Goal: Task Accomplishment & Management: Complete application form

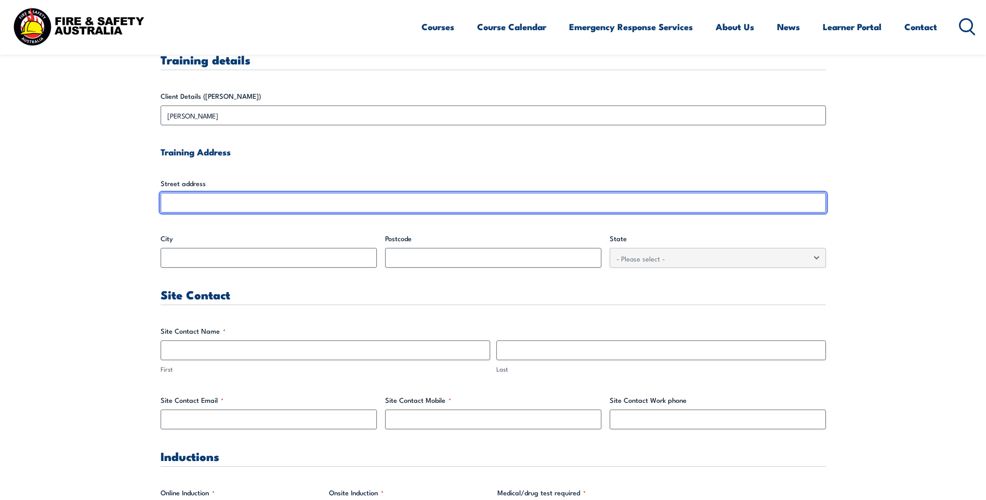
click at [217, 201] on input "Street address" at bounding box center [493, 203] width 665 height 20
click at [516, 207] on input "Street address" at bounding box center [493, 203] width 665 height 20
click at [218, 200] on input "Street address" at bounding box center [493, 203] width 665 height 20
click at [221, 203] on input "Street address" at bounding box center [493, 203] width 665 height 20
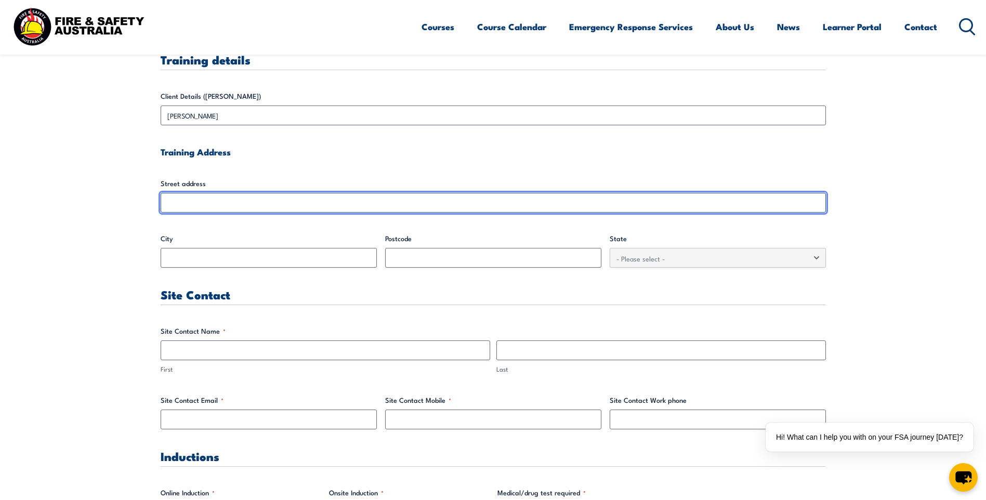
click at [187, 210] on input "Street address" at bounding box center [493, 203] width 665 height 20
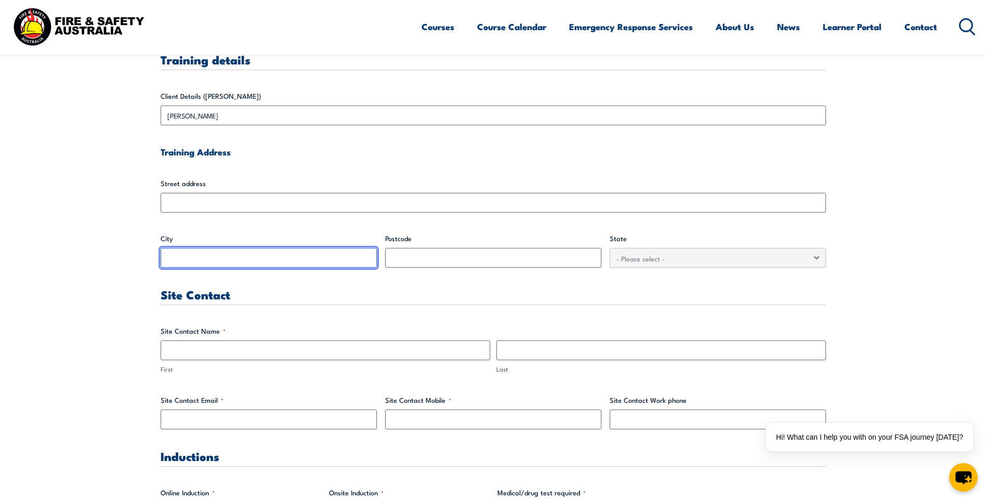
click at [186, 261] on input "City" at bounding box center [269, 258] width 216 height 20
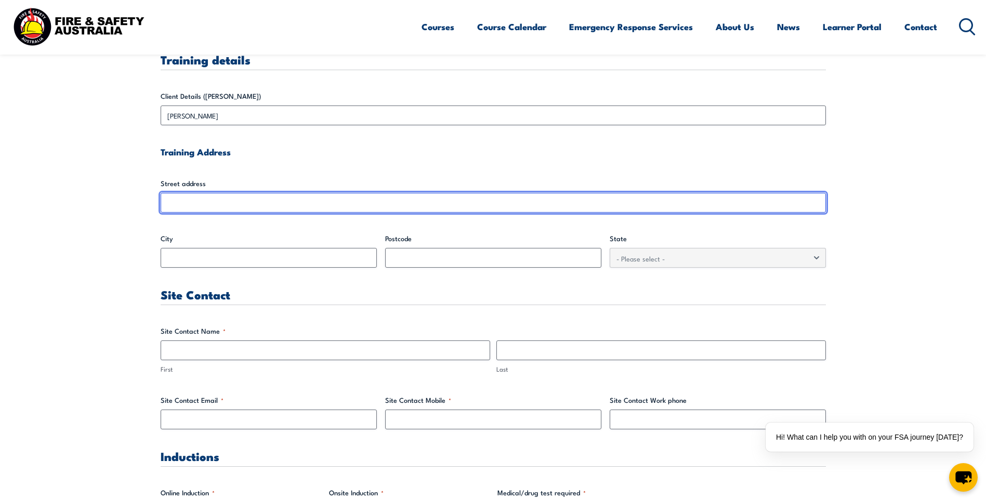
click at [194, 202] on input "Street address" at bounding box center [493, 203] width 665 height 20
click at [190, 199] on input "Street address" at bounding box center [493, 203] width 665 height 20
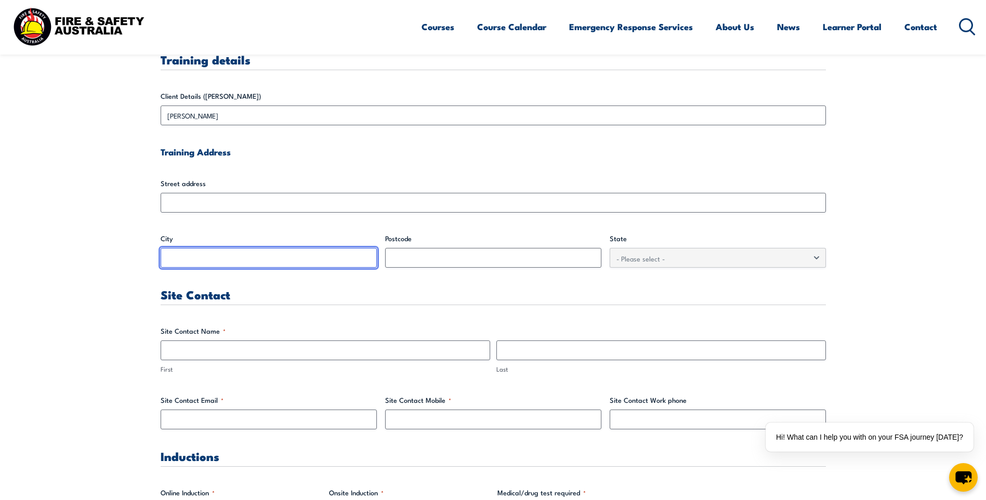
click at [192, 252] on input "City" at bounding box center [269, 258] width 216 height 20
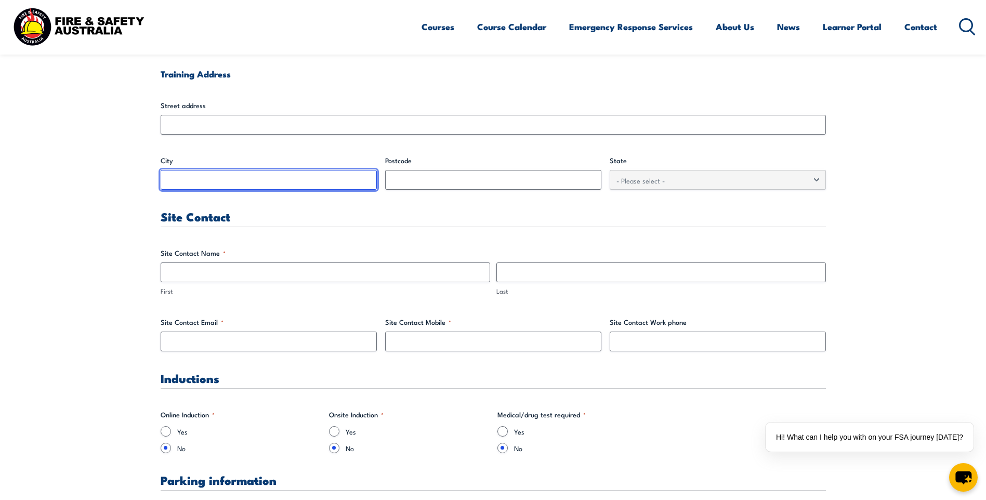
scroll to position [675, 0]
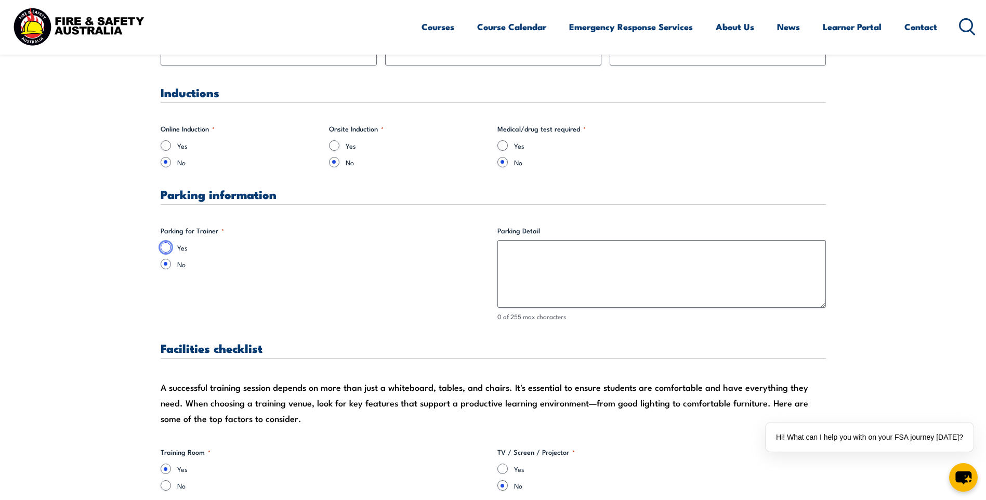
click at [165, 249] on input "Yes" at bounding box center [166, 247] width 10 height 10
radio input "true"
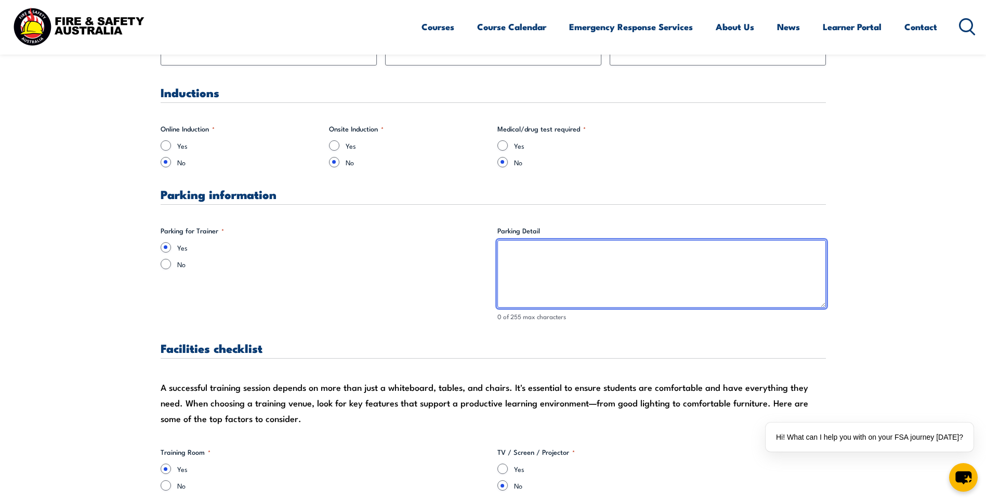
click at [523, 293] on textarea "Parking Detail" at bounding box center [661, 274] width 328 height 68
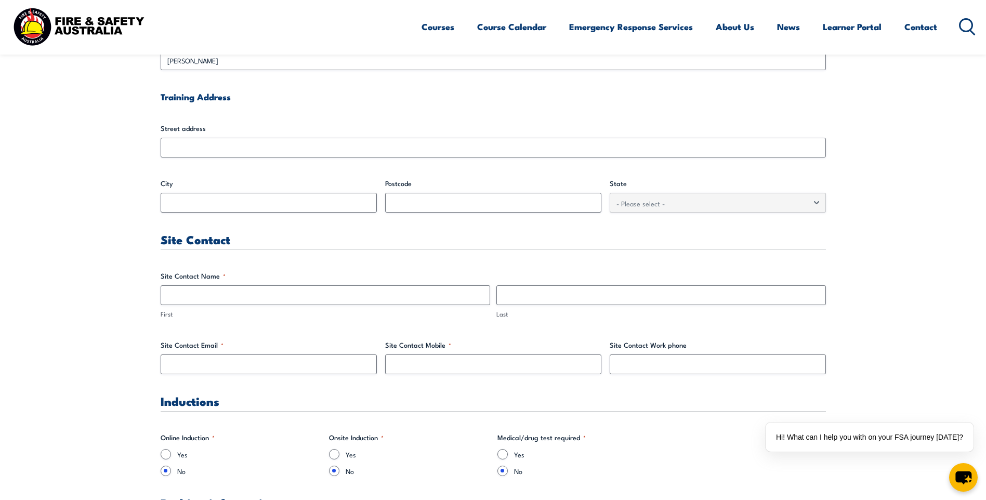
scroll to position [364, 0]
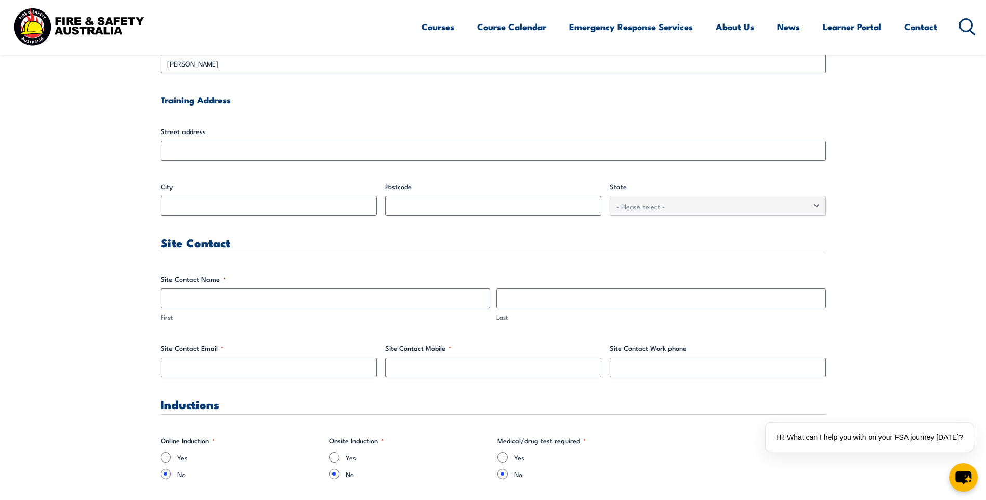
type textarea "Onsite"
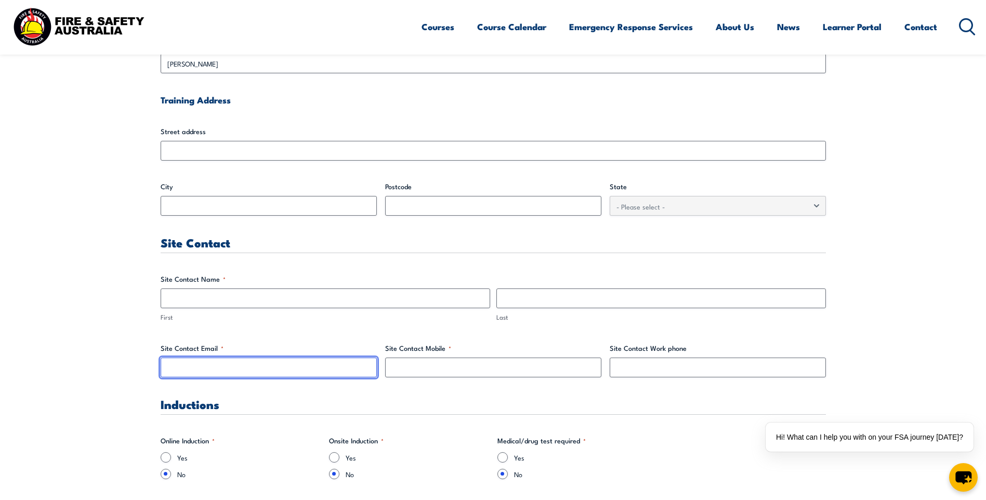
click at [198, 362] on input "Site Contact Email *" at bounding box center [269, 367] width 216 height 20
type input "f"
type input "[EMAIL_ADDRESS][DOMAIN_NAME]"
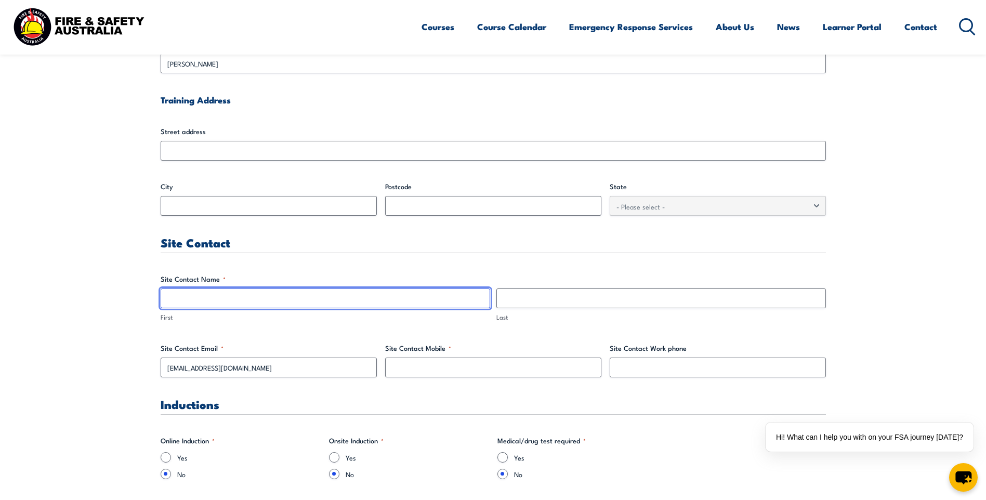
type input "[PERSON_NAME]"
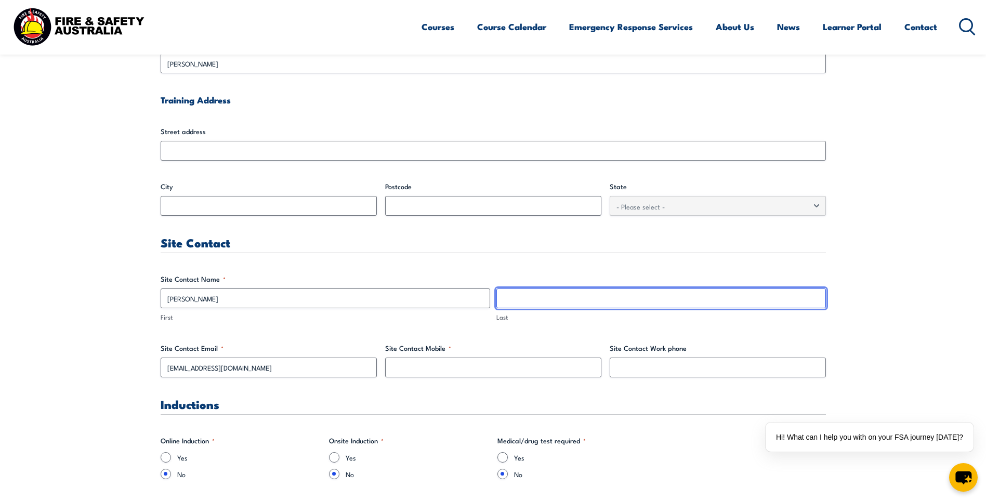
type input "Packer"
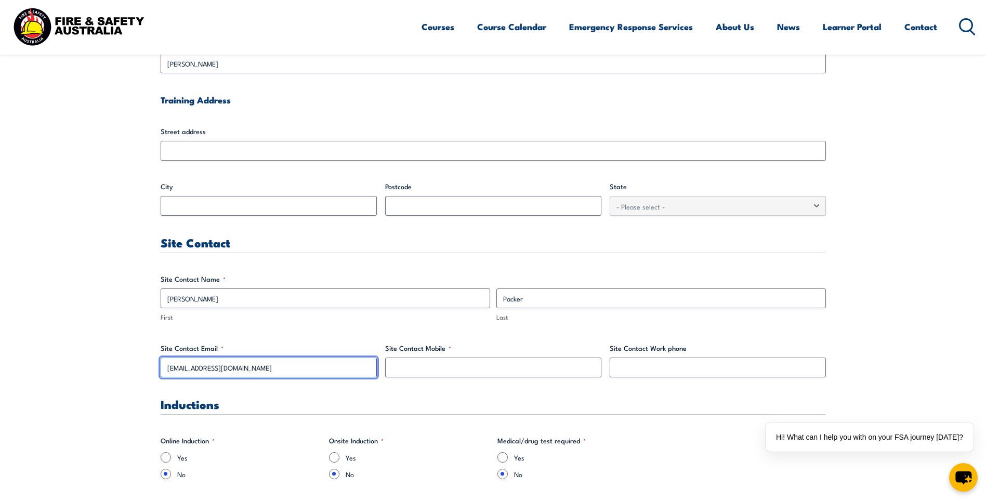
type input "[EMAIL_ADDRESS][DOMAIN_NAME]"
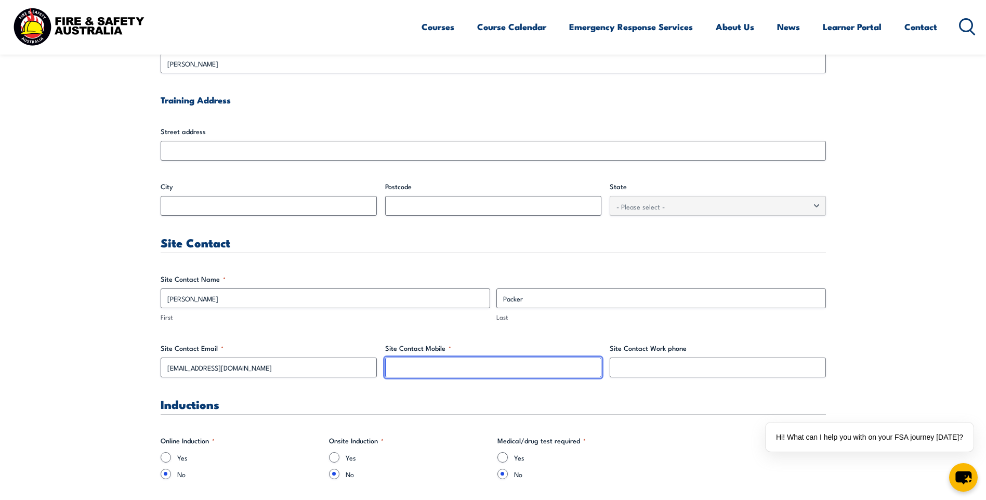
click at [483, 365] on input "Site Contact Mobile *" at bounding box center [493, 367] width 216 height 20
type input "0437521349"
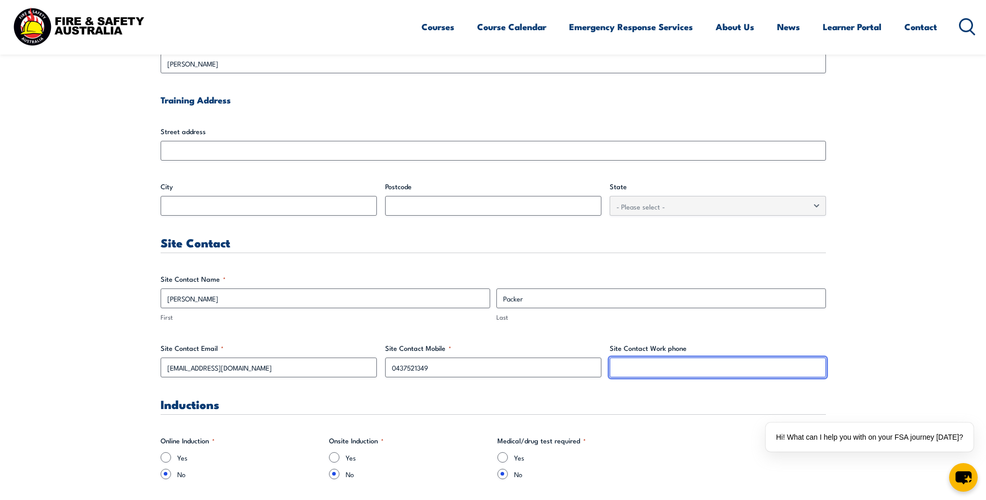
click at [700, 364] on input "Site Contact Work phone" at bounding box center [718, 367] width 216 height 20
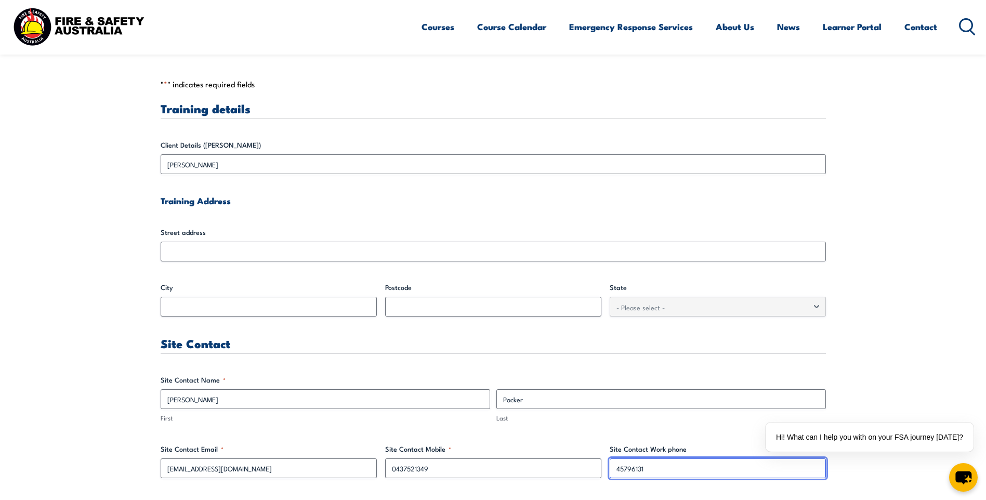
scroll to position [260, 0]
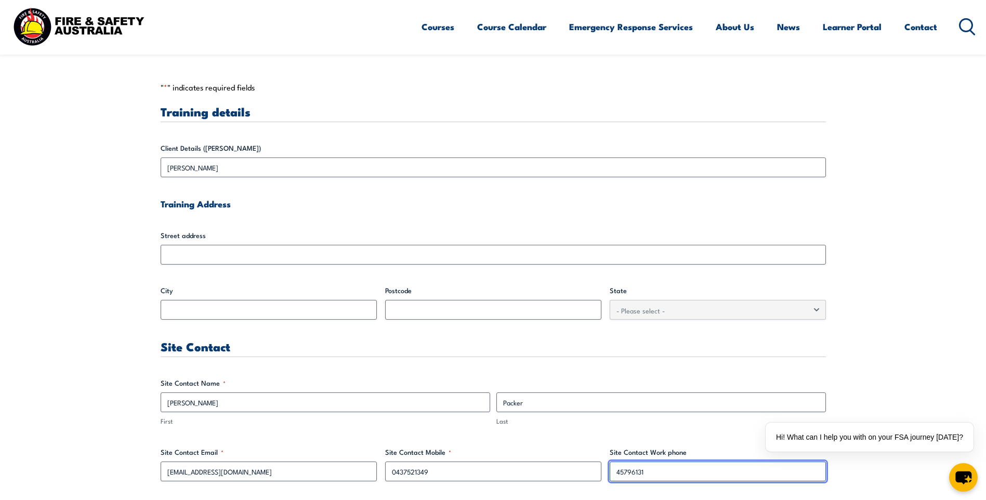
type input "45796131"
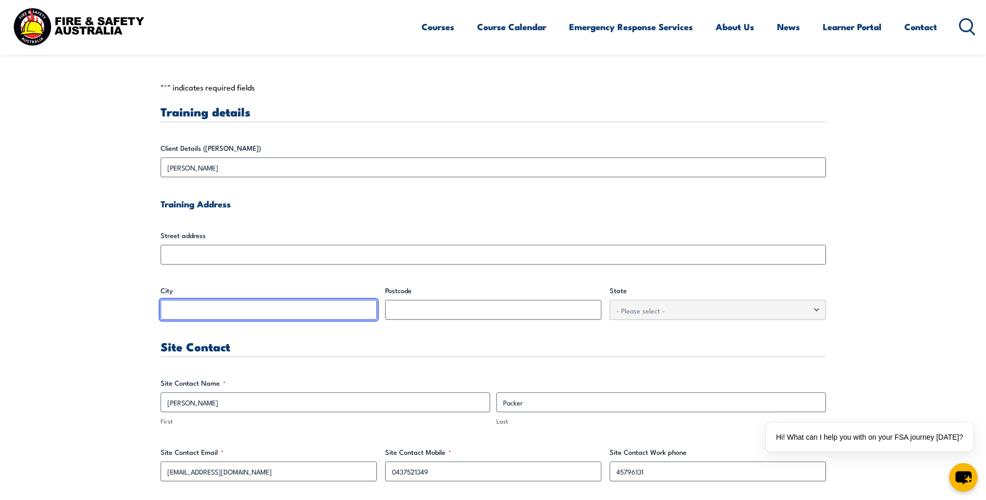
click at [254, 308] on input "City" at bounding box center [269, 310] width 216 height 20
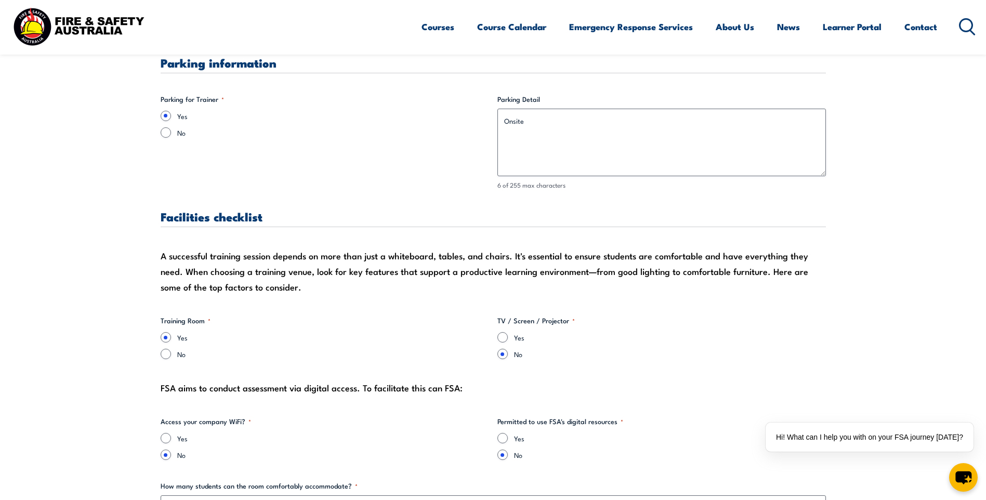
scroll to position [831, 0]
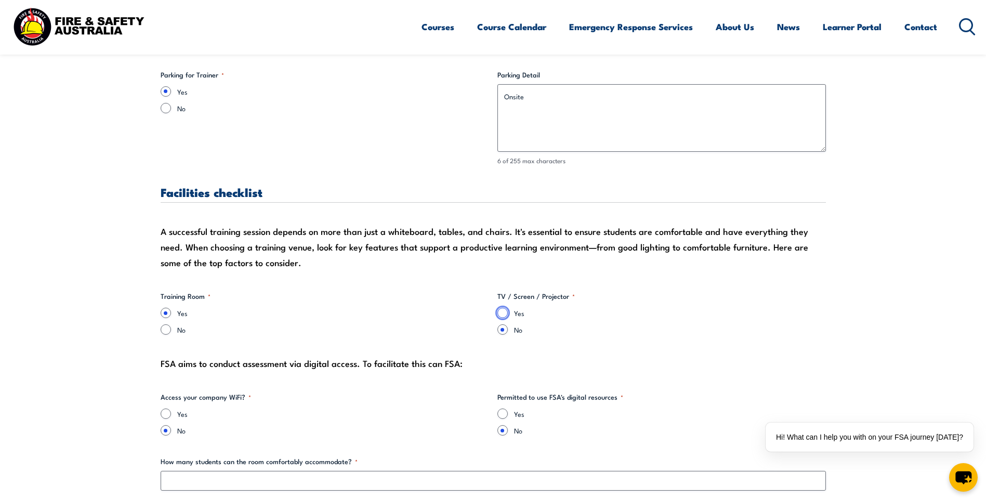
click at [505, 314] on input "Yes" at bounding box center [502, 313] width 10 height 10
radio input "true"
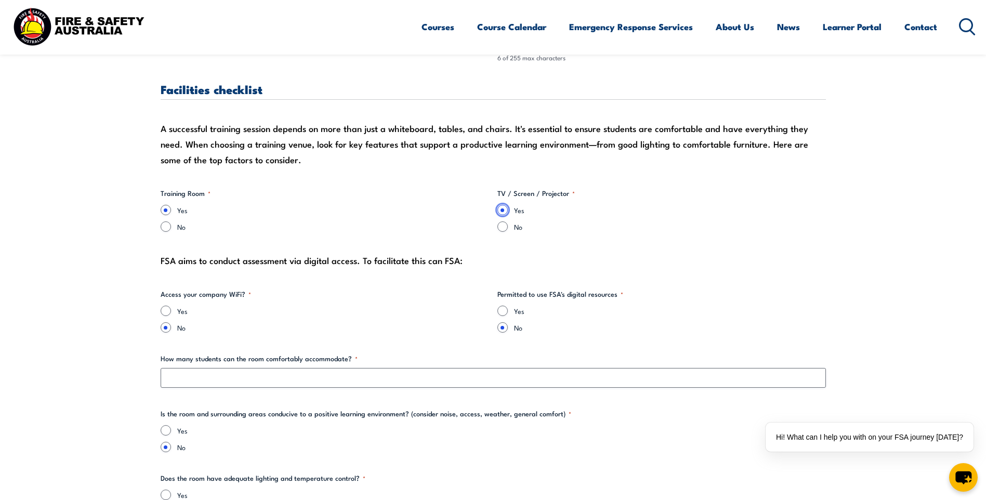
scroll to position [935, 0]
click at [163, 313] on input "Yes" at bounding box center [166, 309] width 10 height 10
radio input "true"
click at [506, 307] on input "Yes" at bounding box center [502, 309] width 10 height 10
radio input "true"
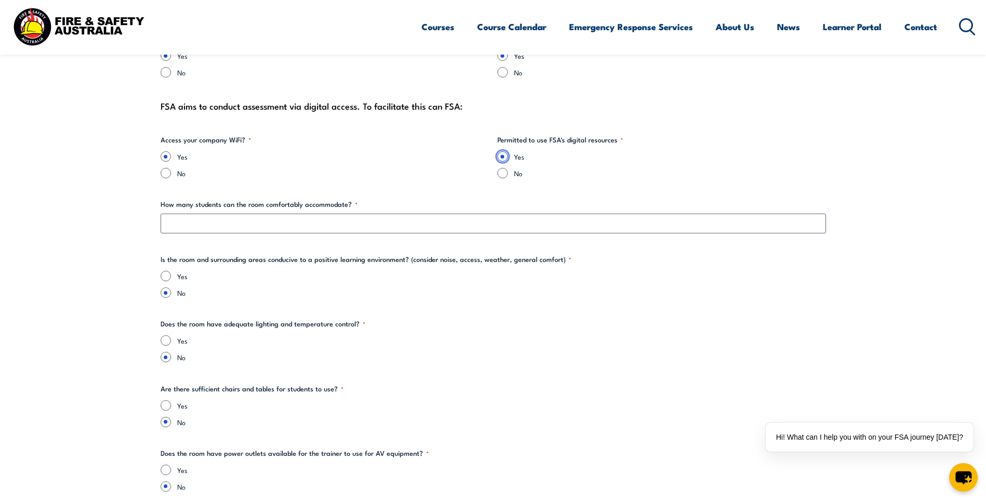
scroll to position [1091, 0]
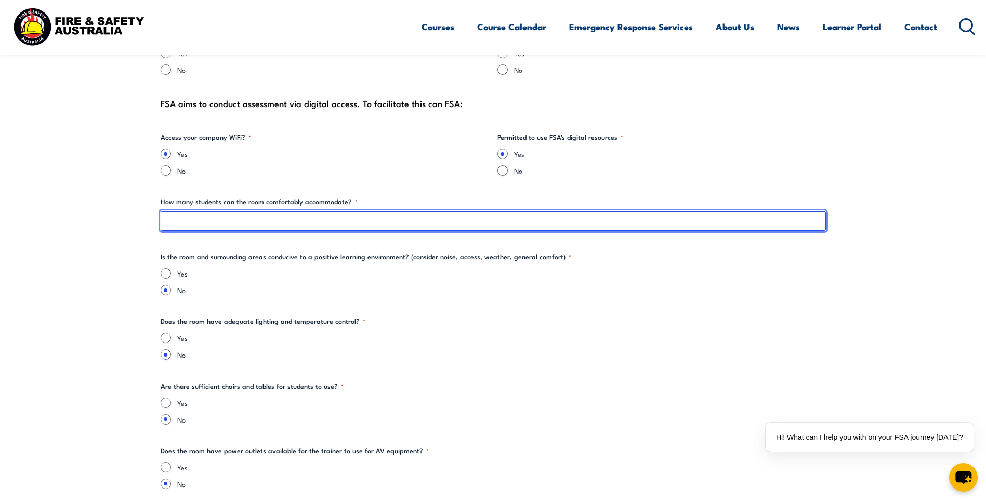
click at [271, 221] on input "How many students can the room comfortably accommodate? *" at bounding box center [493, 221] width 665 height 20
type input "15"
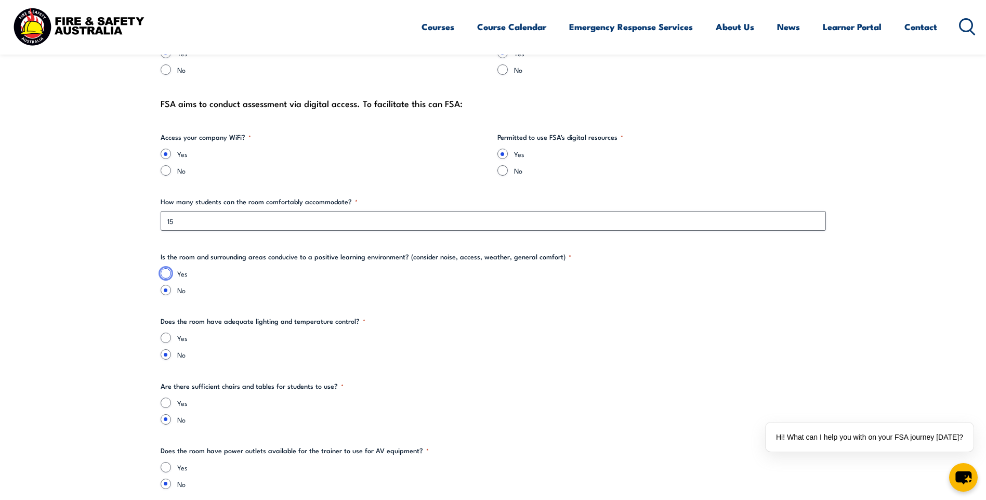
click at [170, 272] on input "Yes" at bounding box center [166, 273] width 10 height 10
radio input "true"
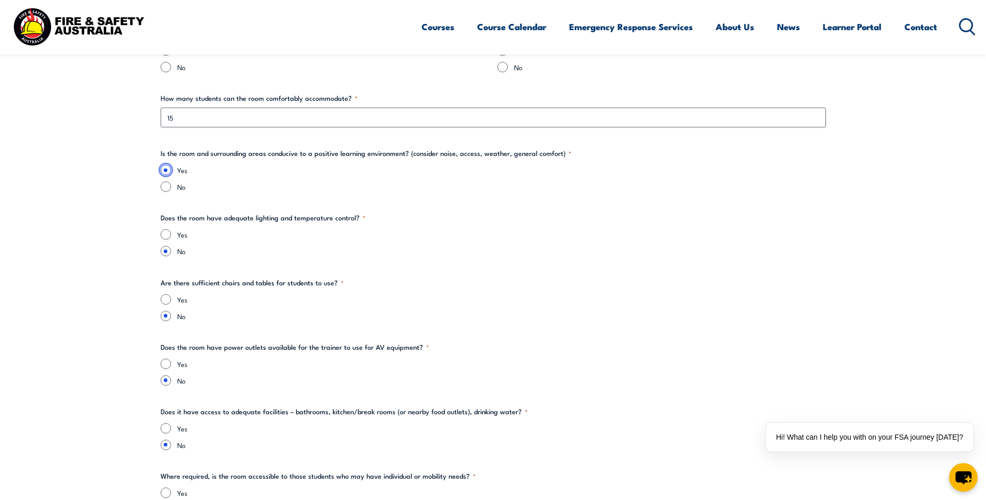
scroll to position [1195, 0]
click at [168, 234] on input "Yes" at bounding box center [166, 234] width 10 height 10
radio input "true"
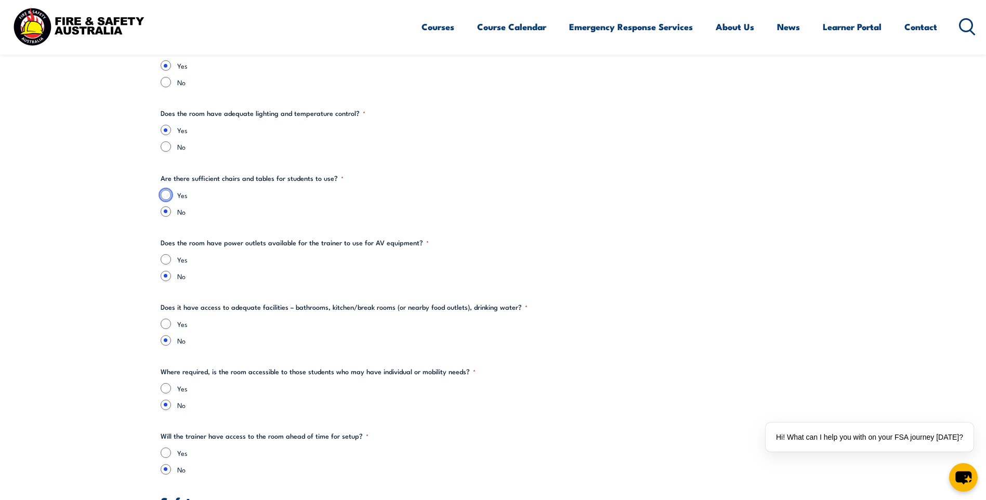
click at [169, 192] on input "Yes" at bounding box center [166, 195] width 10 height 10
radio input "true"
click at [170, 258] on input "Yes" at bounding box center [166, 259] width 10 height 10
radio input "true"
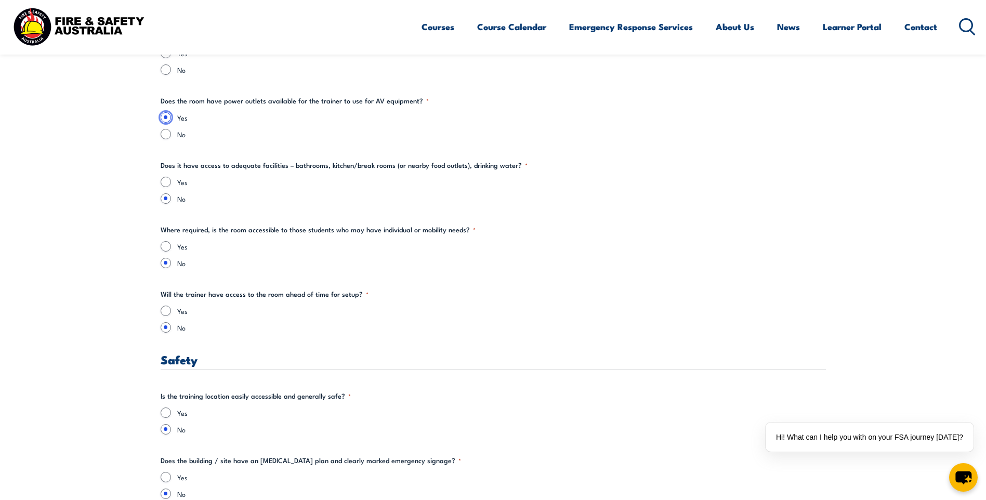
scroll to position [1455, 0]
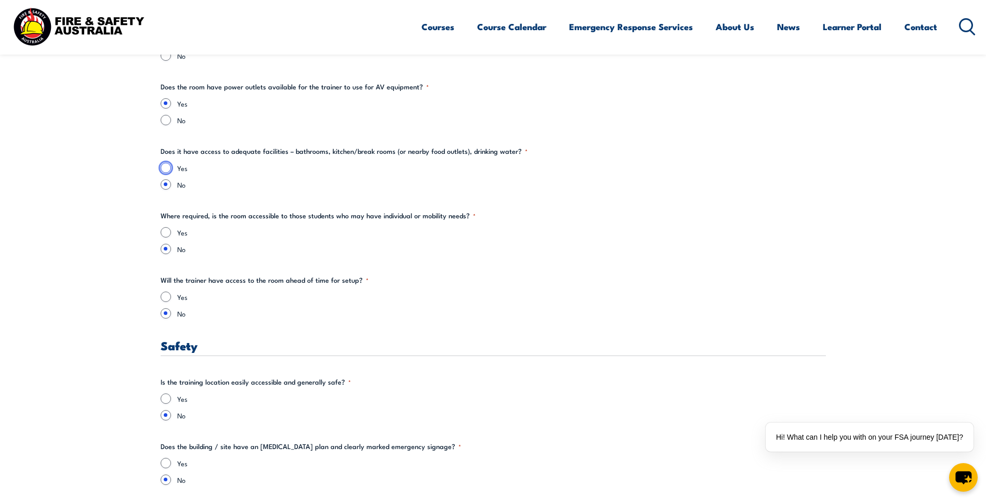
click at [167, 166] on input "Yes" at bounding box center [166, 168] width 10 height 10
radio input "true"
click at [169, 232] on input "Yes" at bounding box center [166, 232] width 10 height 10
radio input "true"
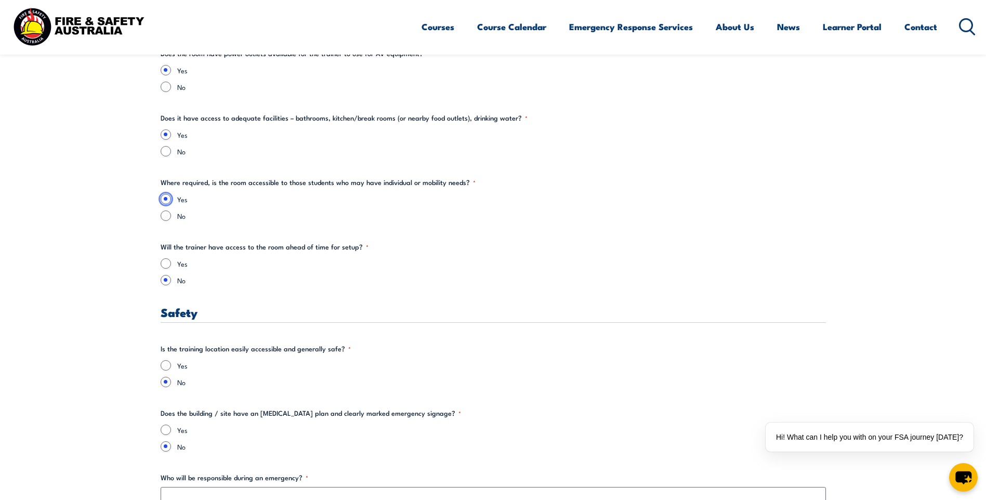
scroll to position [1507, 0]
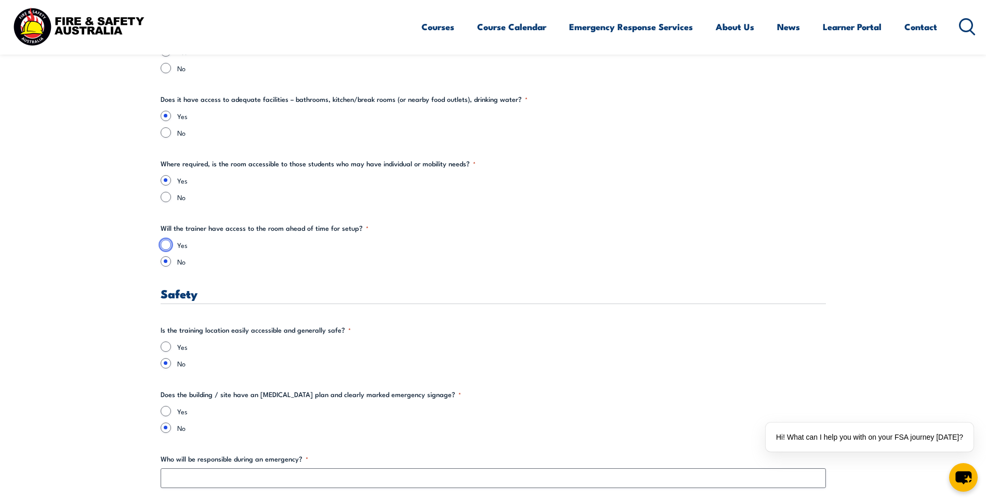
click at [167, 244] on input "Yes" at bounding box center [166, 245] width 10 height 10
radio input "true"
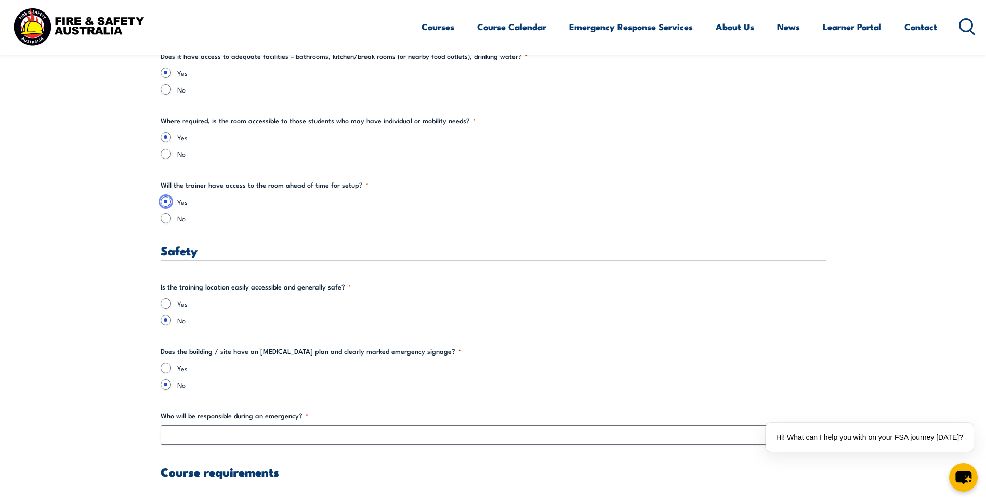
scroll to position [1611, 0]
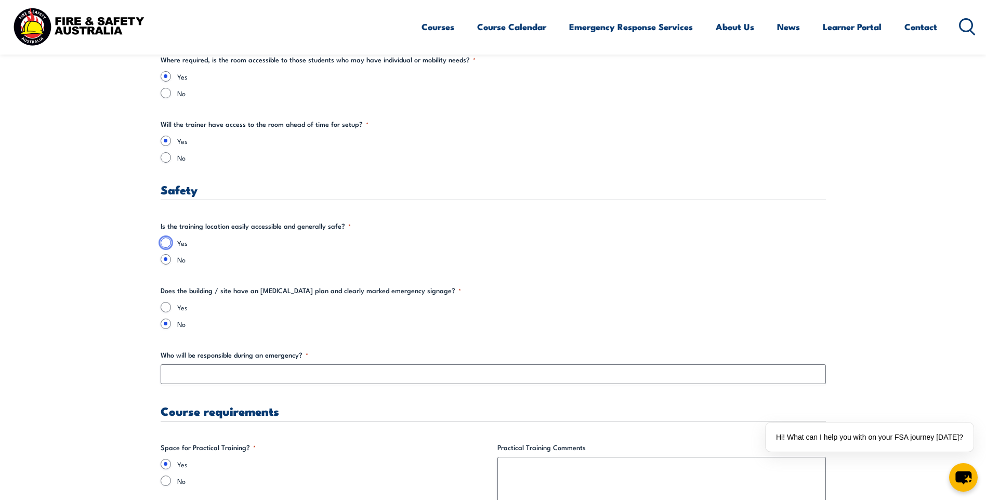
click at [166, 244] on input "Yes" at bounding box center [166, 242] width 10 height 10
radio input "true"
click at [168, 306] on input "Yes" at bounding box center [166, 307] width 10 height 10
radio input "true"
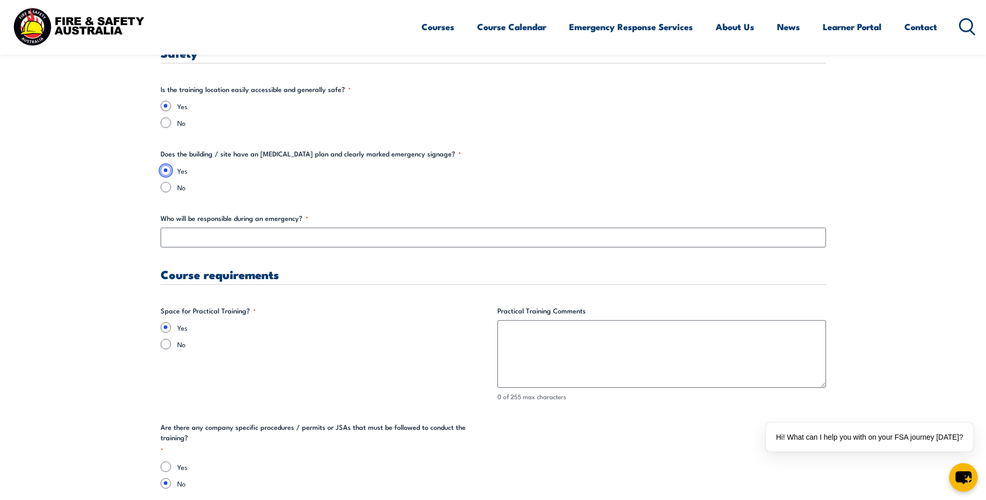
scroll to position [1767, 0]
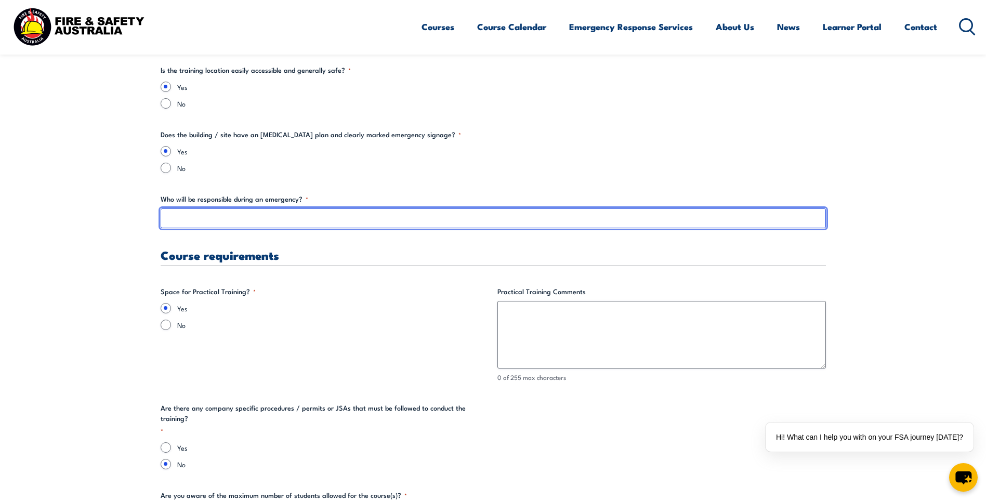
click at [295, 220] on input "Who will be responsible during an emergency? *" at bounding box center [493, 218] width 665 height 20
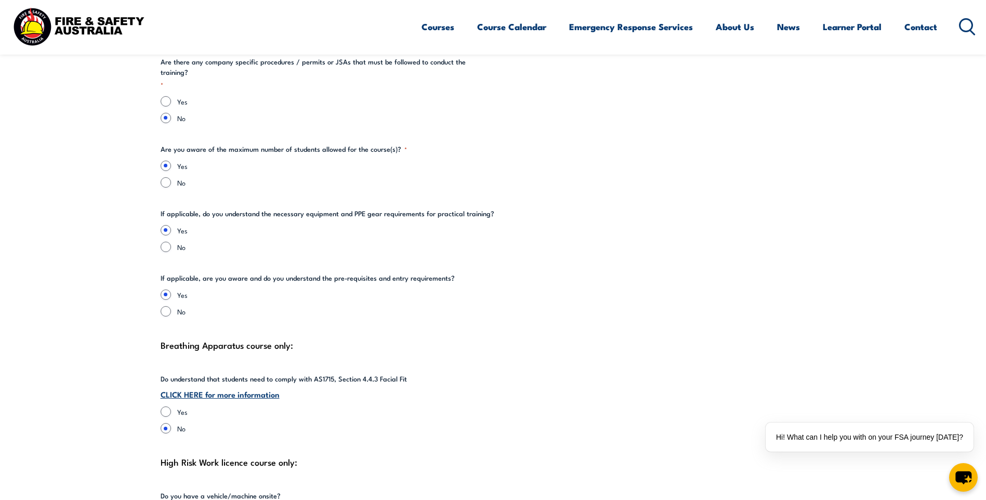
scroll to position [2182, 0]
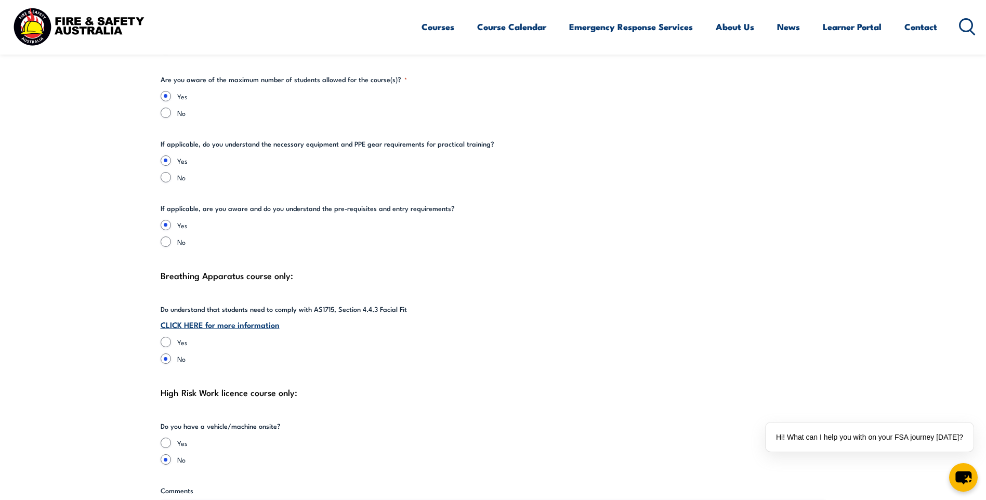
type input "[PERSON_NAME]"
click at [230, 319] on link "CLICK HERE for more information" at bounding box center [220, 324] width 119 height 11
click at [169, 337] on input "Yes" at bounding box center [166, 342] width 10 height 10
radio input "true"
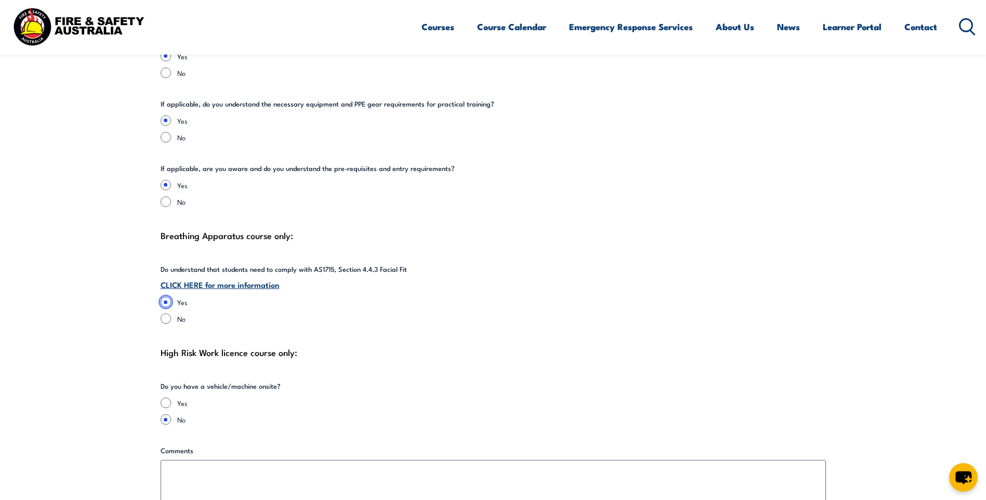
scroll to position [2338, 0]
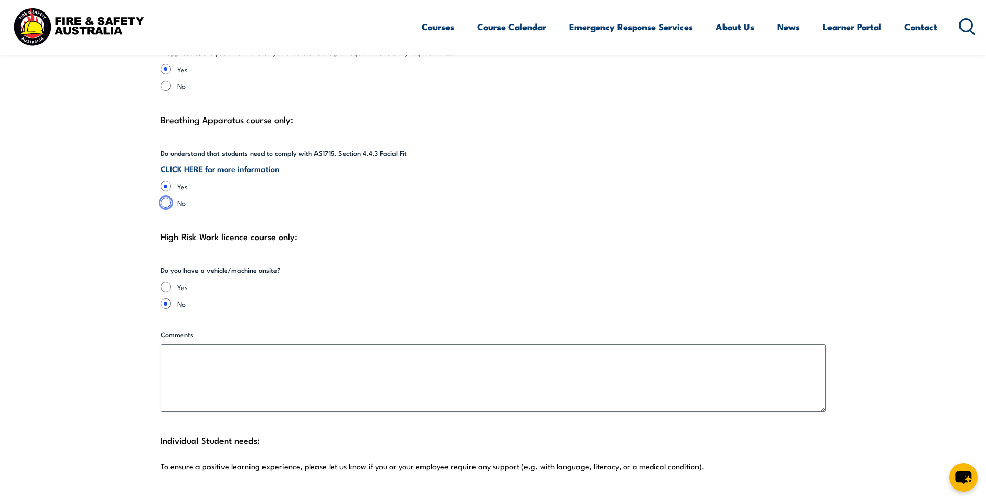
click at [162, 197] on input "No" at bounding box center [166, 202] width 10 height 10
radio input "true"
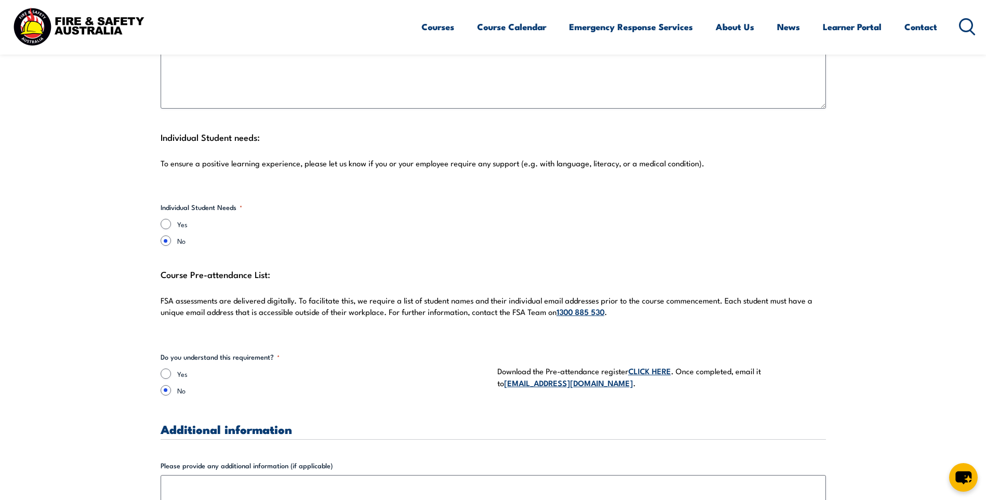
scroll to position [2650, 0]
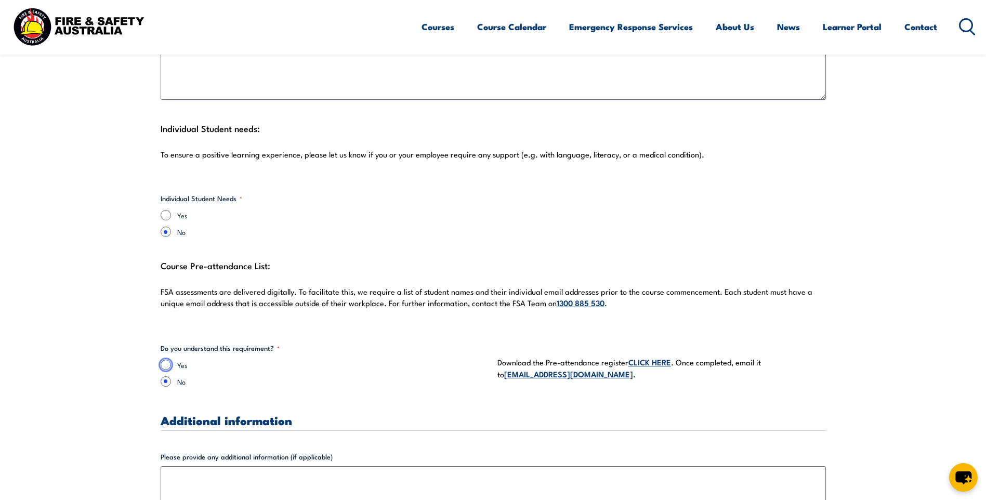
click at [164, 360] on input "Yes" at bounding box center [166, 365] width 10 height 10
radio input "true"
click at [640, 356] on link "CLICK HERE" at bounding box center [649, 361] width 43 height 11
click at [439, 376] on label "No" at bounding box center [333, 381] width 312 height 10
click at [171, 376] on input "No" at bounding box center [166, 381] width 10 height 10
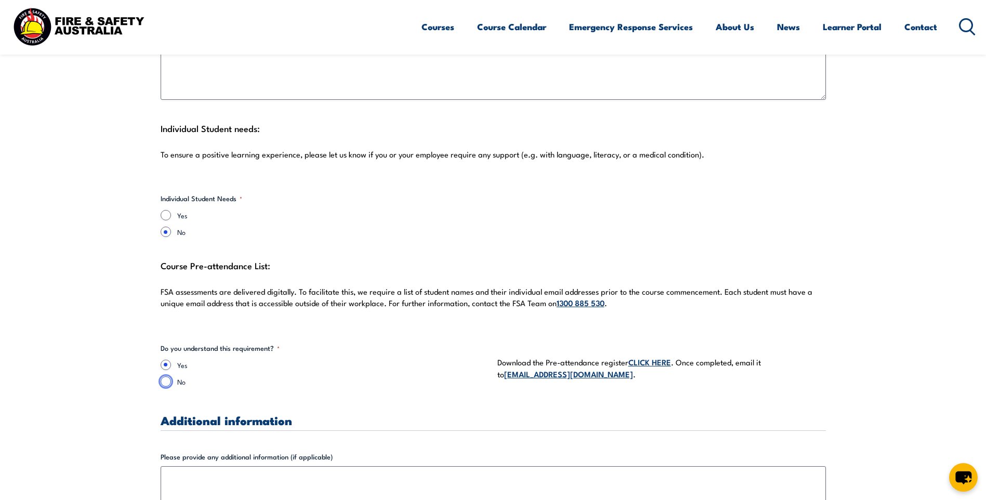
radio input "true"
click at [168, 360] on input "Yes" at bounding box center [166, 365] width 10 height 10
radio input "true"
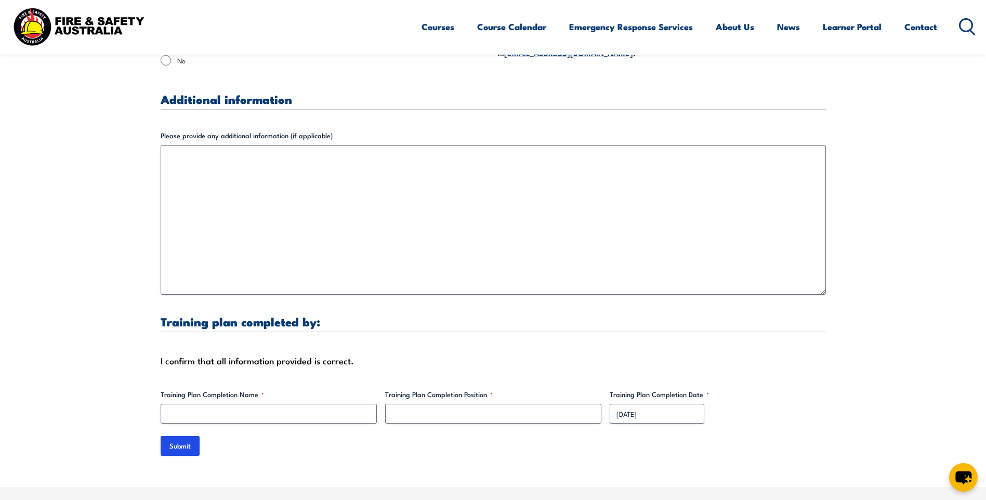
scroll to position [3066, 0]
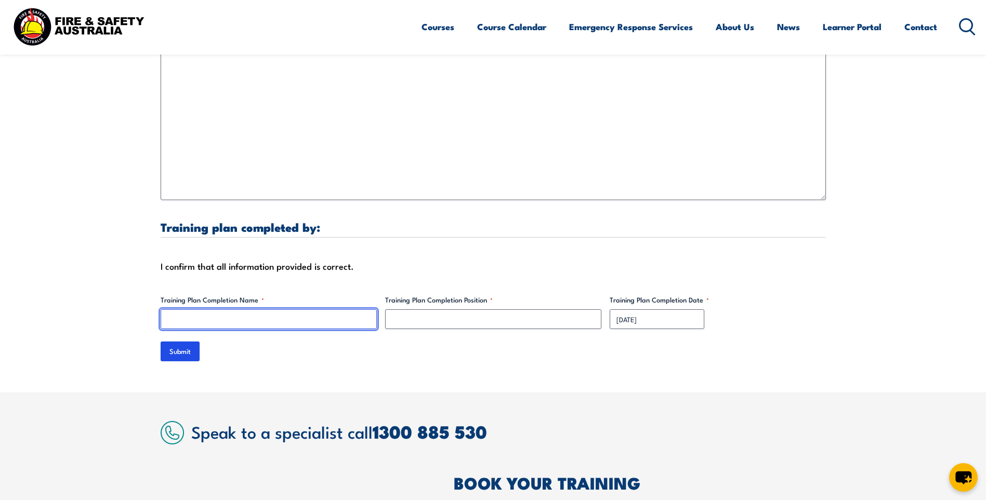
click at [317, 309] on input "Training Plan Completion Name *" at bounding box center [269, 319] width 216 height 20
type input "[PERSON_NAME]"
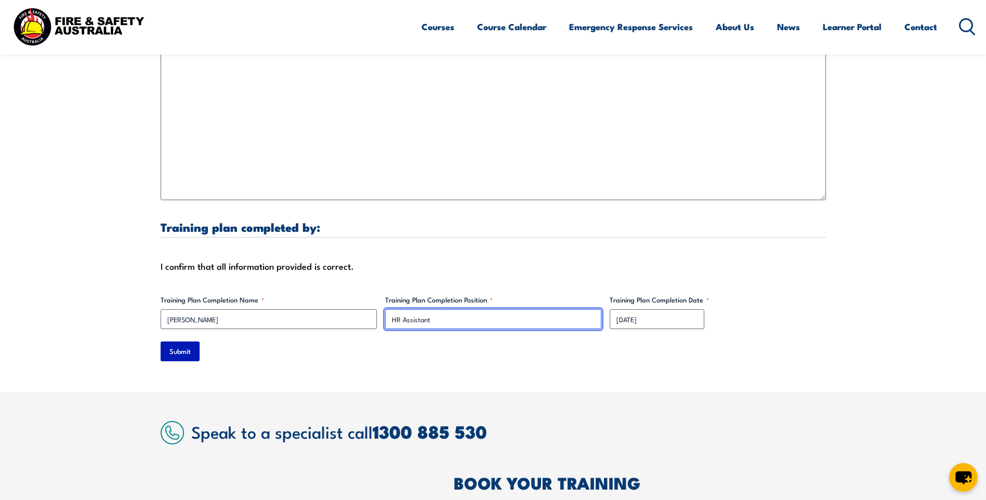
type input "HR Assistant"
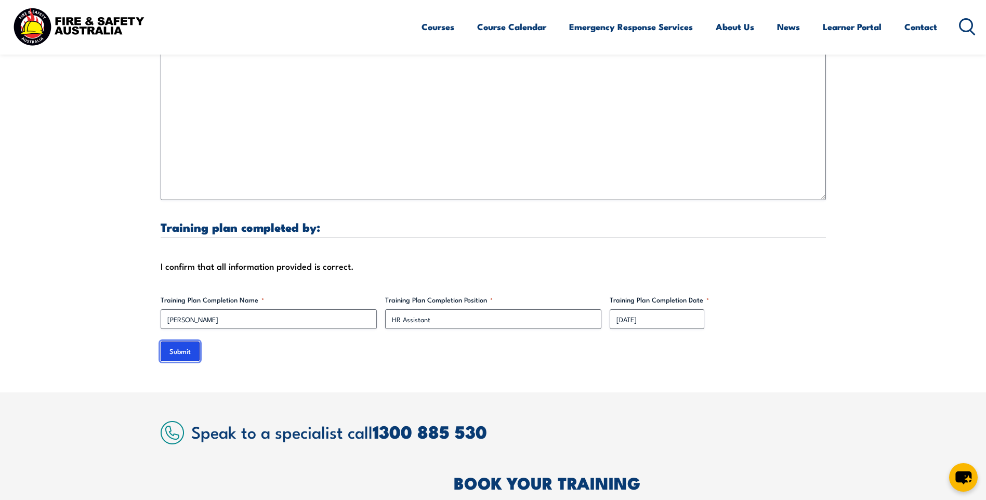
click at [190, 341] on input "Submit" at bounding box center [180, 351] width 39 height 20
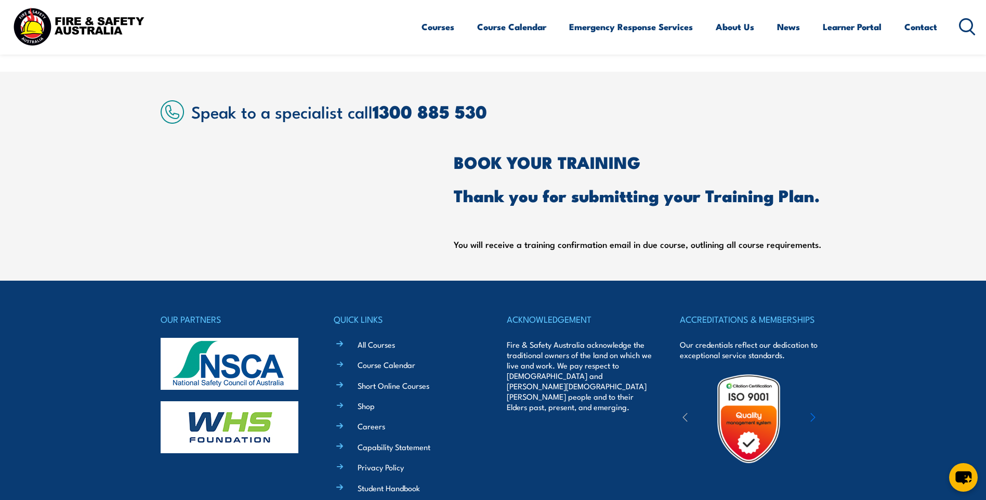
scroll to position [171, 0]
